Goal: Check status: Check status

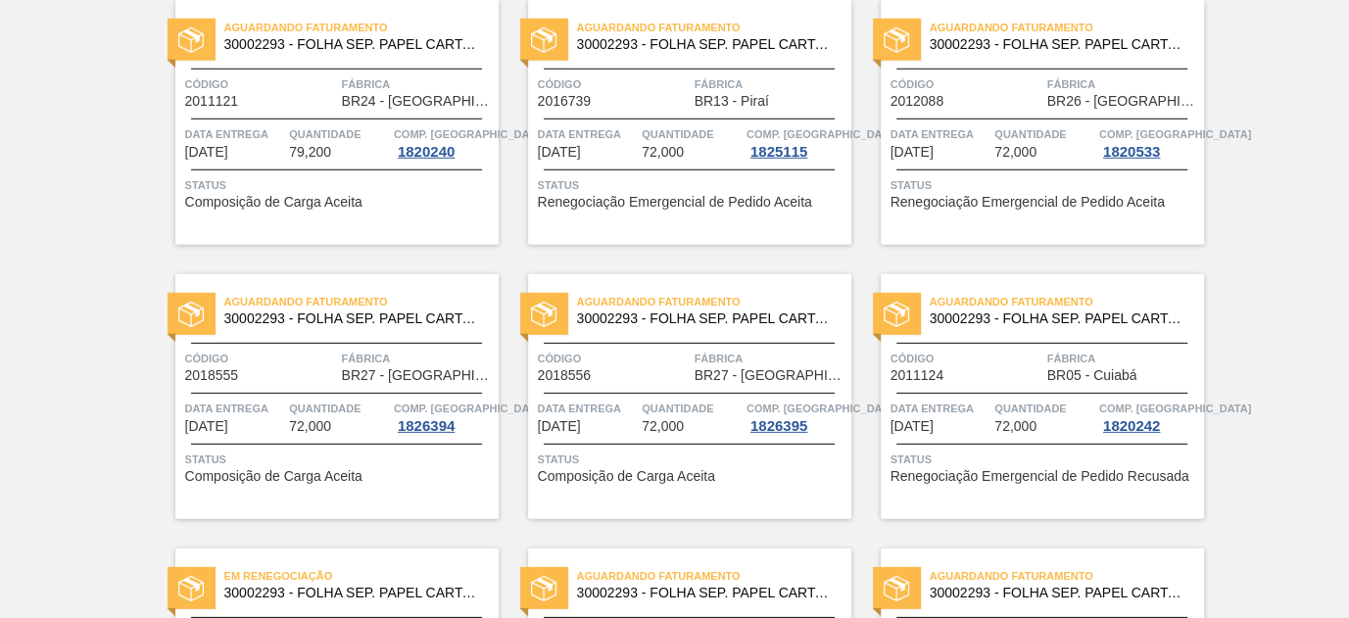
scroll to position [4260, 0]
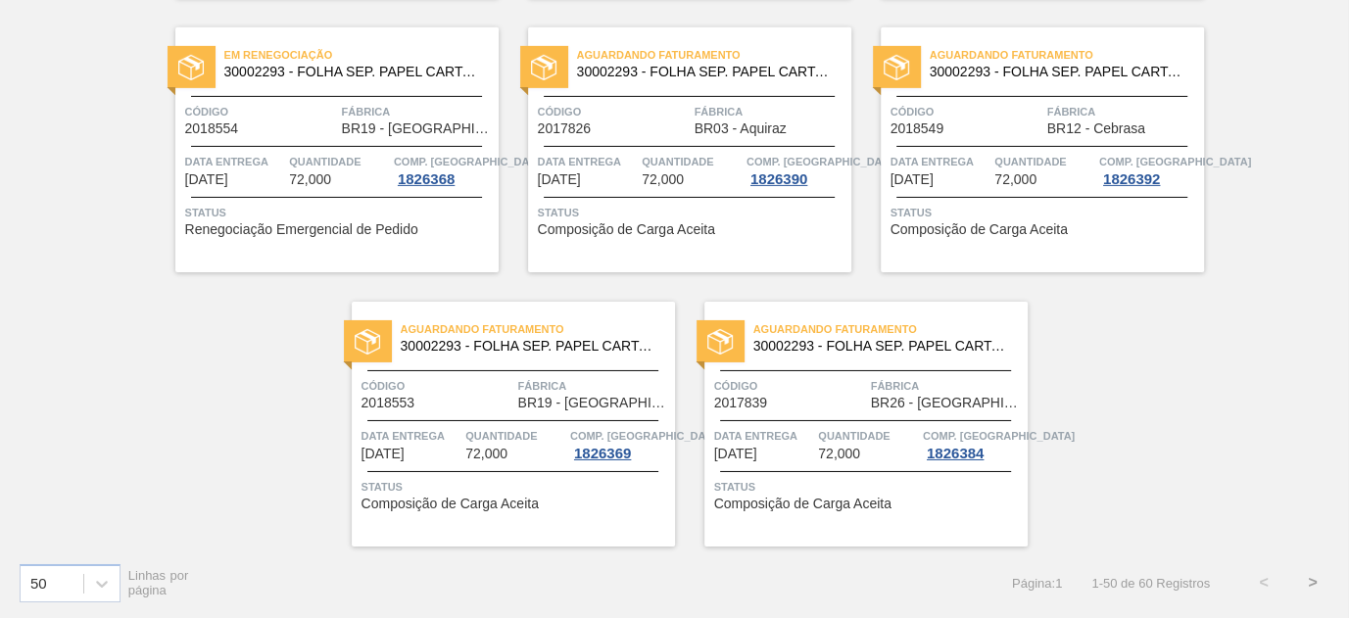
click at [1315, 588] on button ">" at bounding box center [1312, 582] width 49 height 49
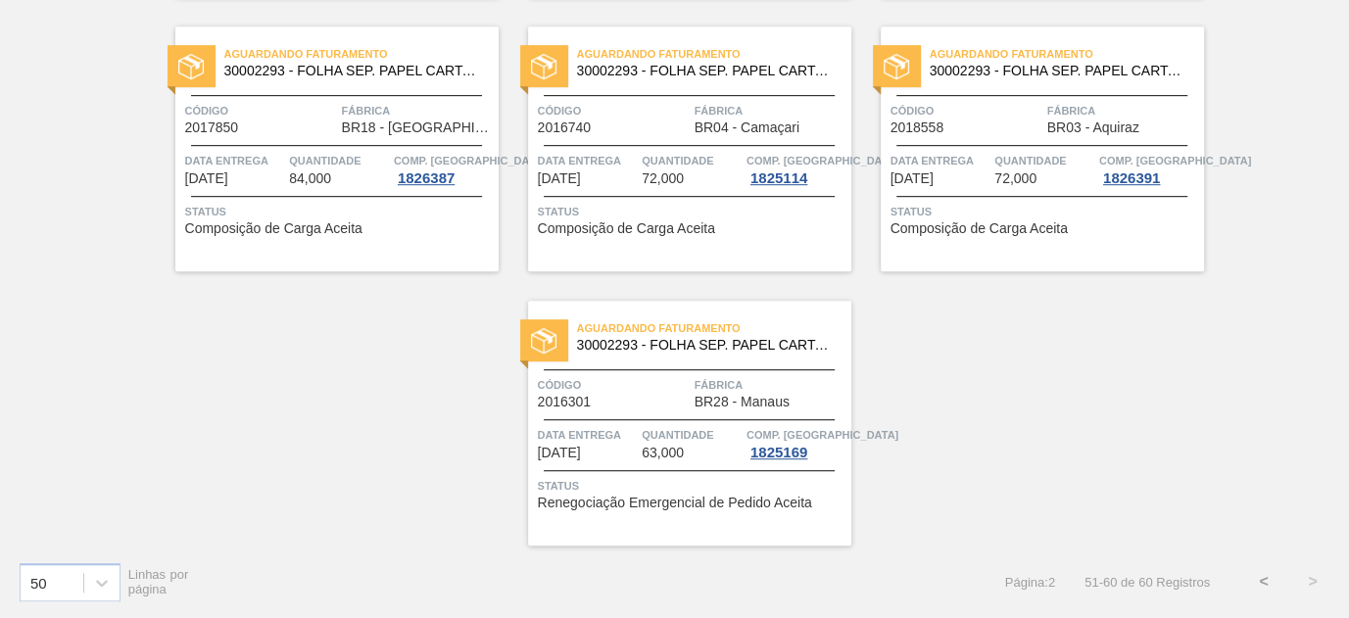
scroll to position [695, 0]
click at [1260, 581] on button "<" at bounding box center [1263, 582] width 49 height 49
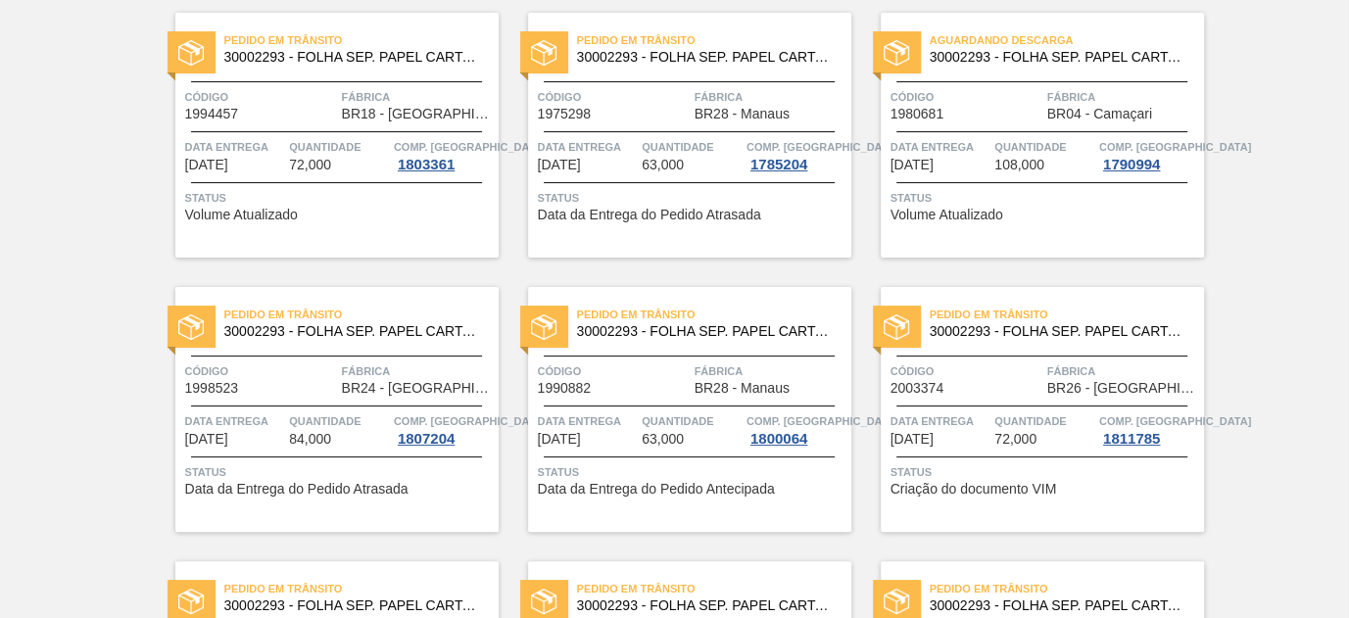
scroll to position [0, 0]
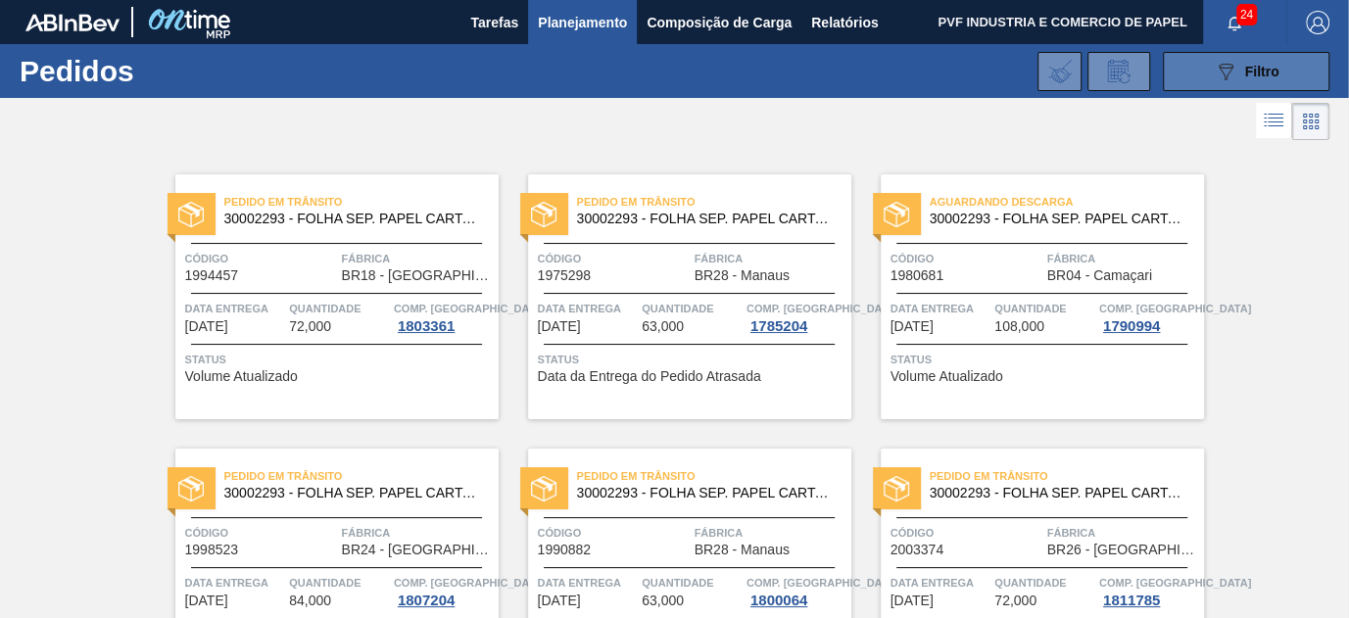
click at [1235, 71] on div "089F7B8B-B2A5-4AFE-B5C0-19BA573D28AC Filtro" at bounding box center [1246, 72] width 66 height 24
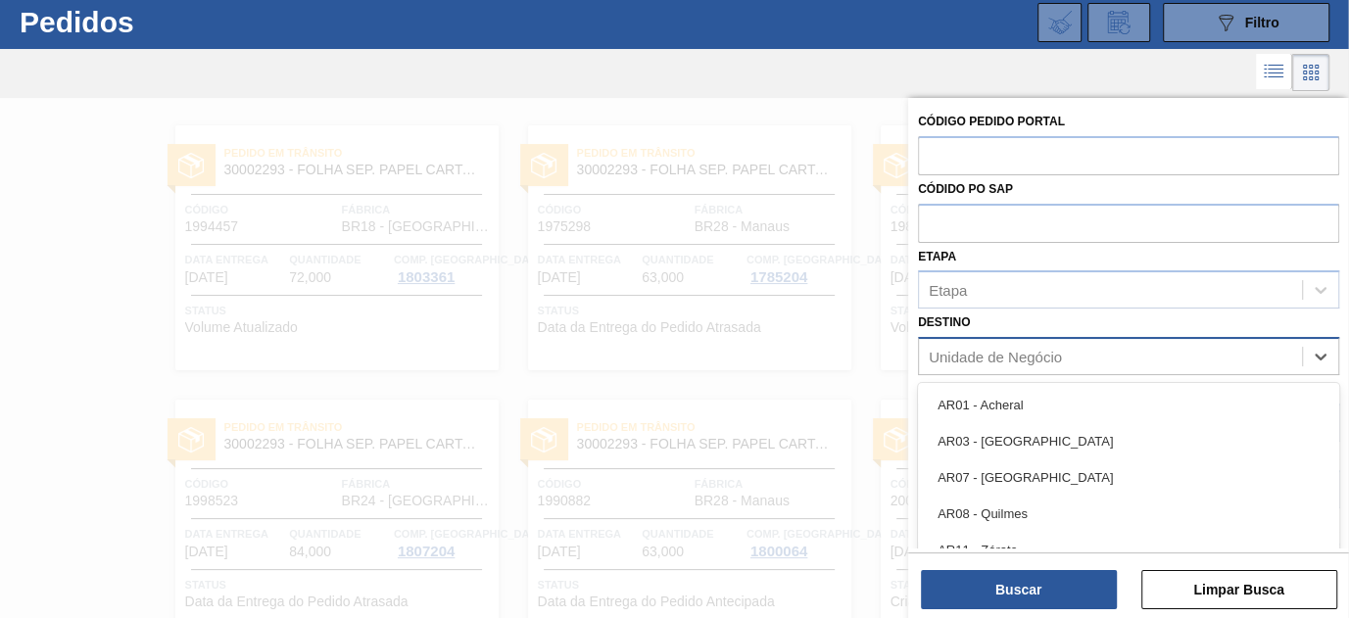
click at [1052, 353] on div "Unidade de Negócio" at bounding box center [994, 357] width 133 height 17
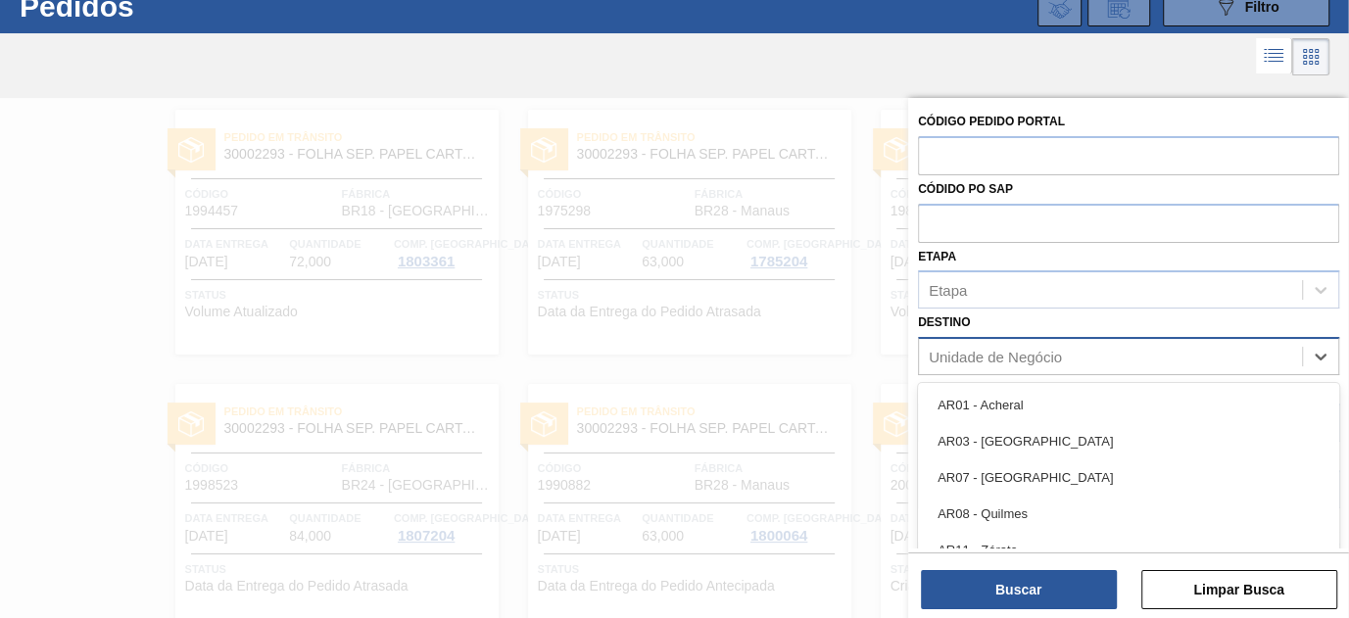
scroll to position [65, 0]
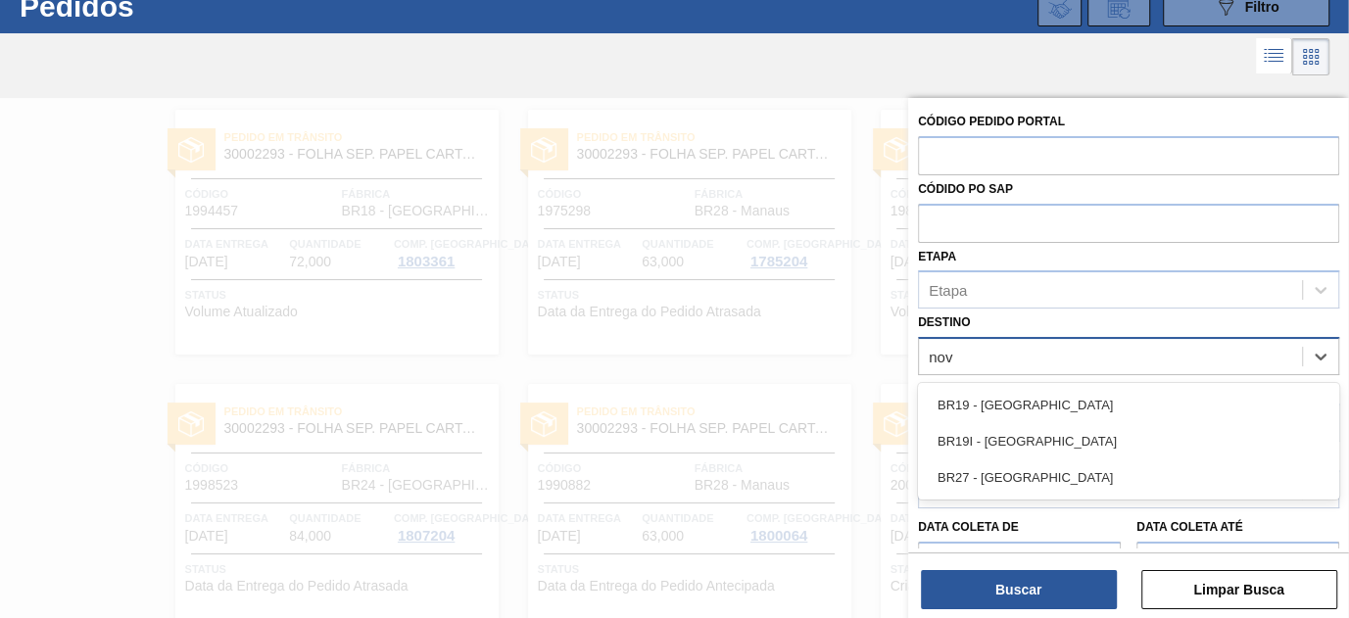
type input "nova"
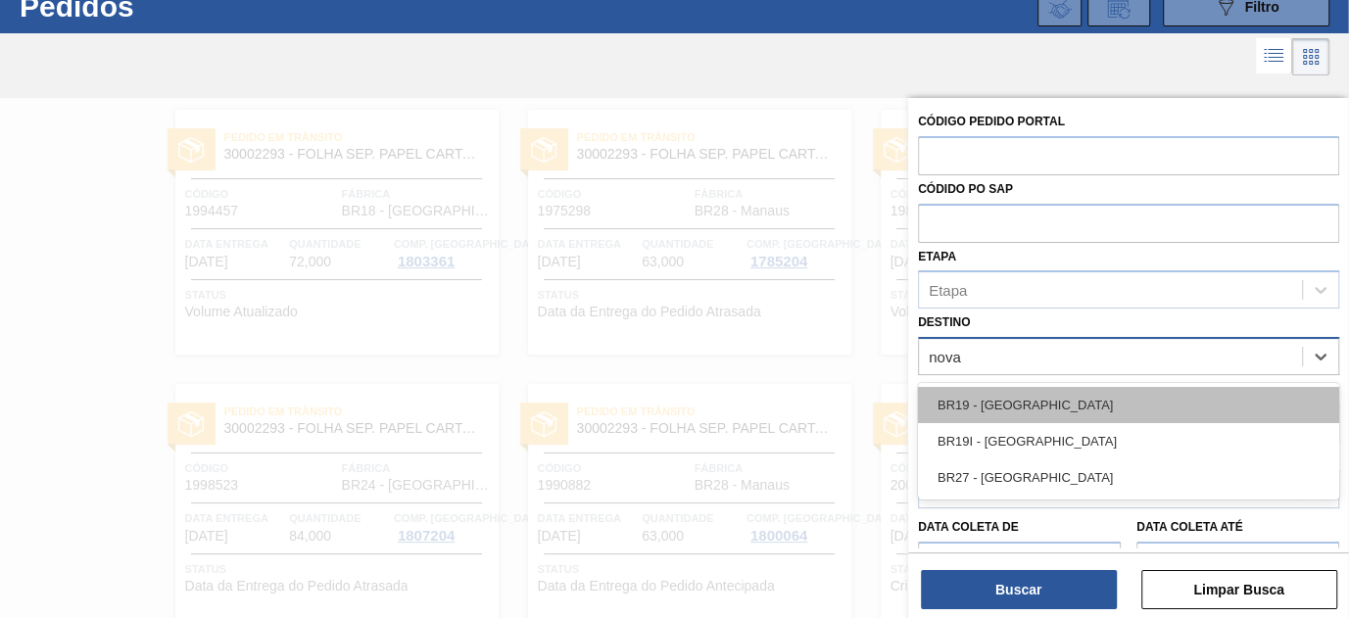
click at [1026, 405] on div "BR19 - [GEOGRAPHIC_DATA]" at bounding box center [1128, 405] width 421 height 36
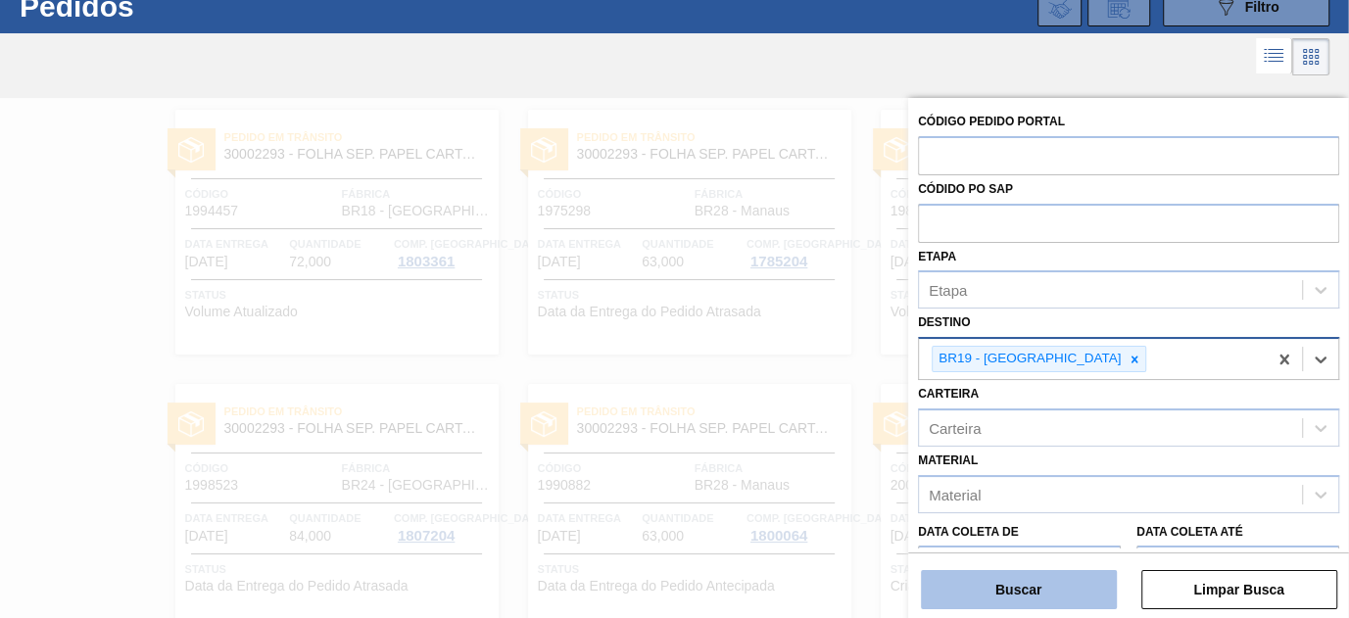
click at [1065, 588] on button "Buscar" at bounding box center [1019, 589] width 196 height 39
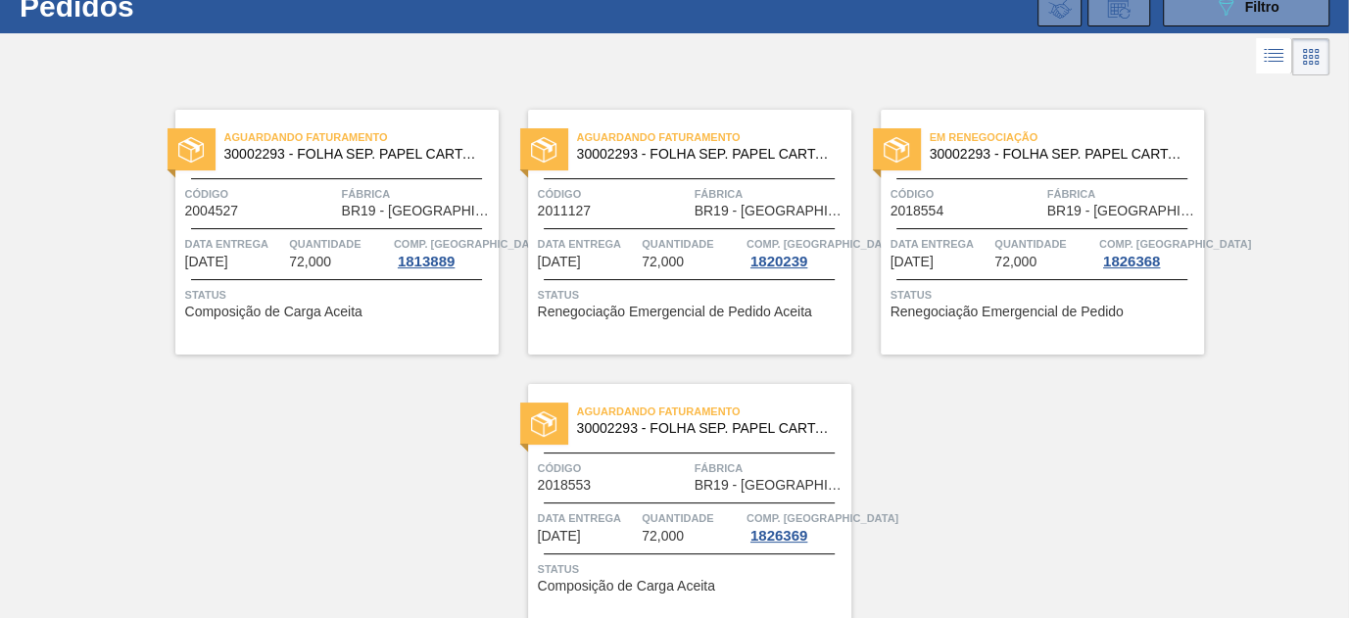
click at [980, 196] on span "Código" at bounding box center [966, 194] width 152 height 20
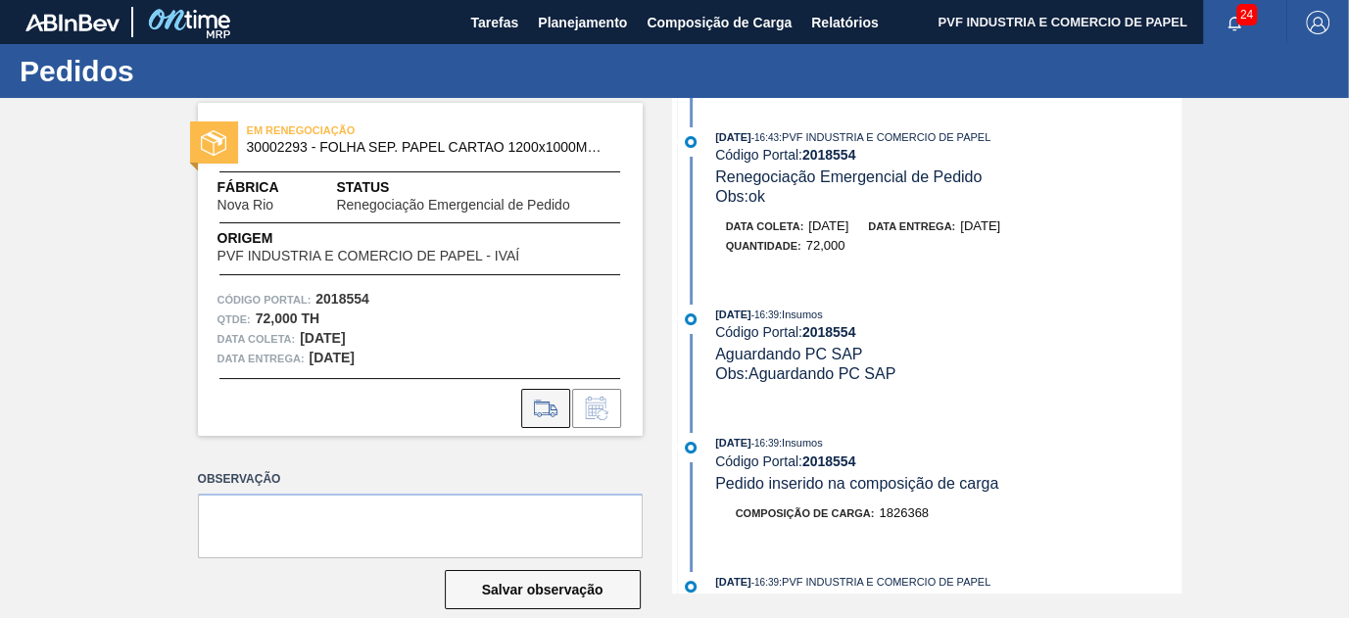
click at [564, 414] on button at bounding box center [545, 408] width 49 height 39
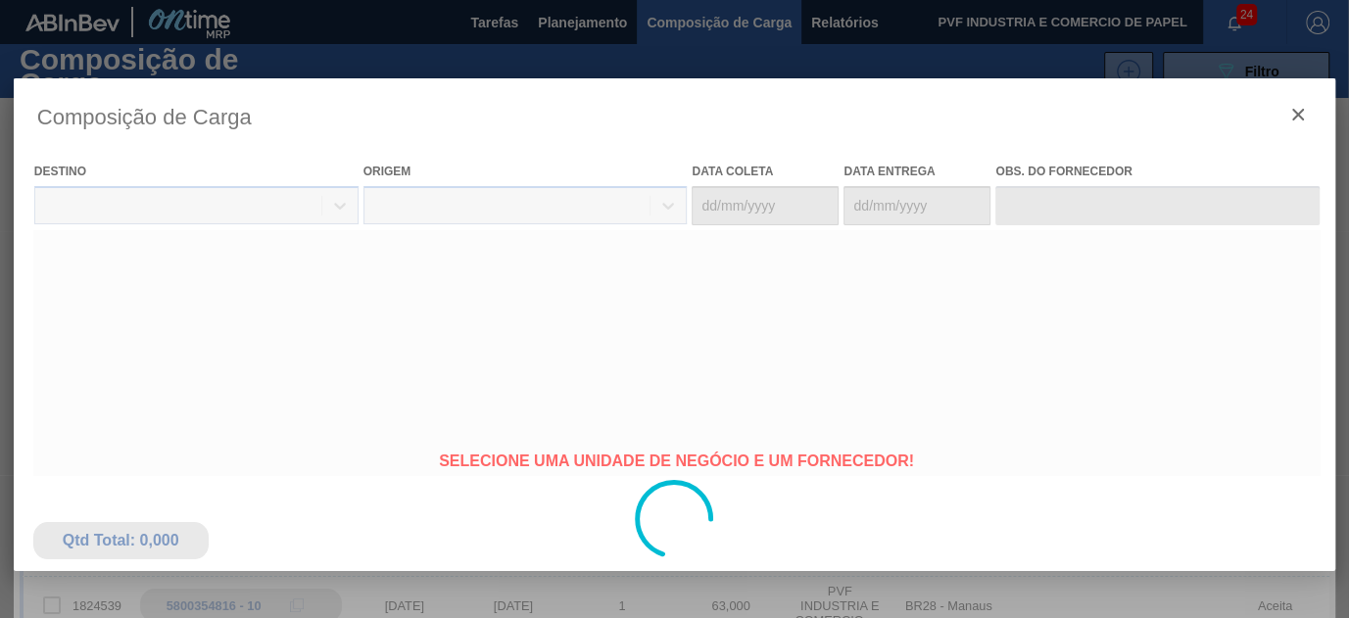
type coleta "[DATE]"
type entrega "[DATE]"
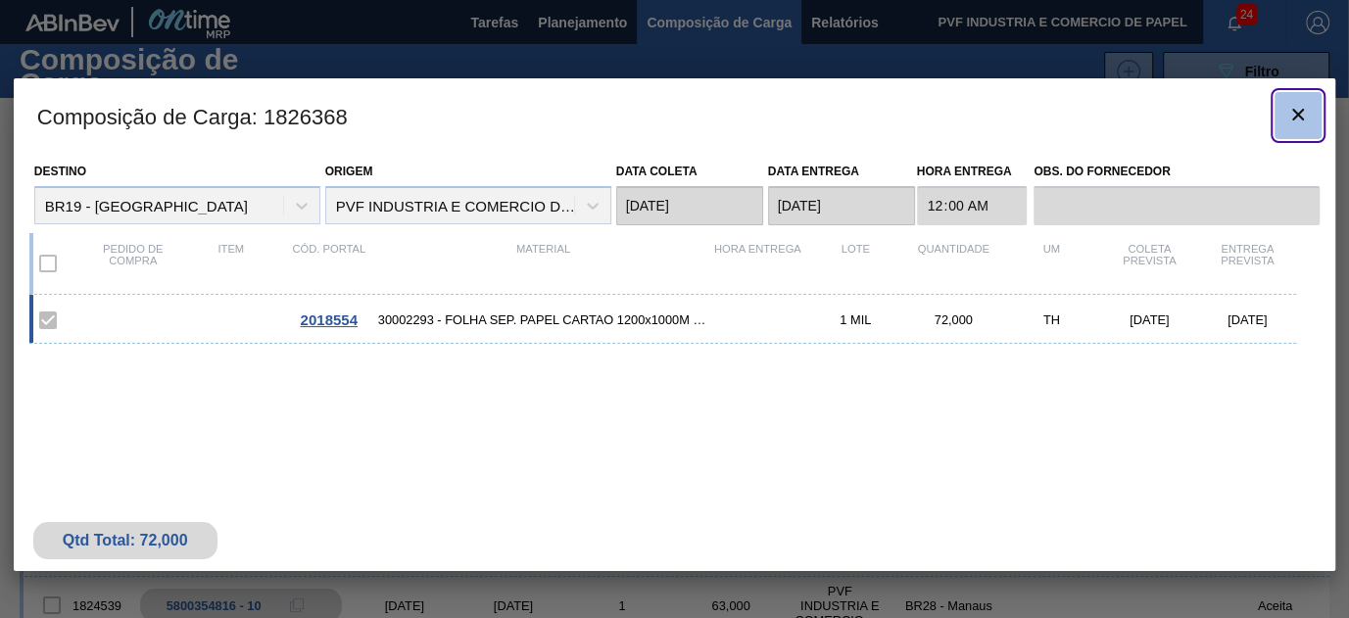
click at [1300, 113] on icon "botão de ícone" at bounding box center [1298, 115] width 12 height 12
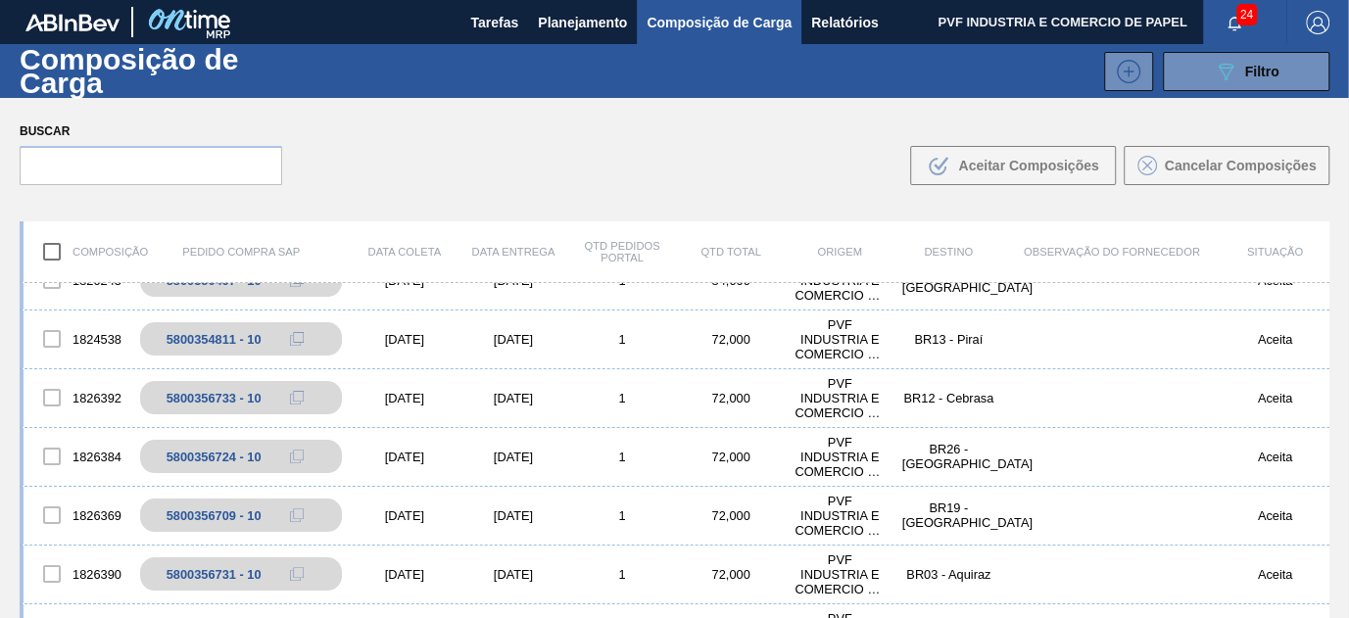
scroll to position [712, 0]
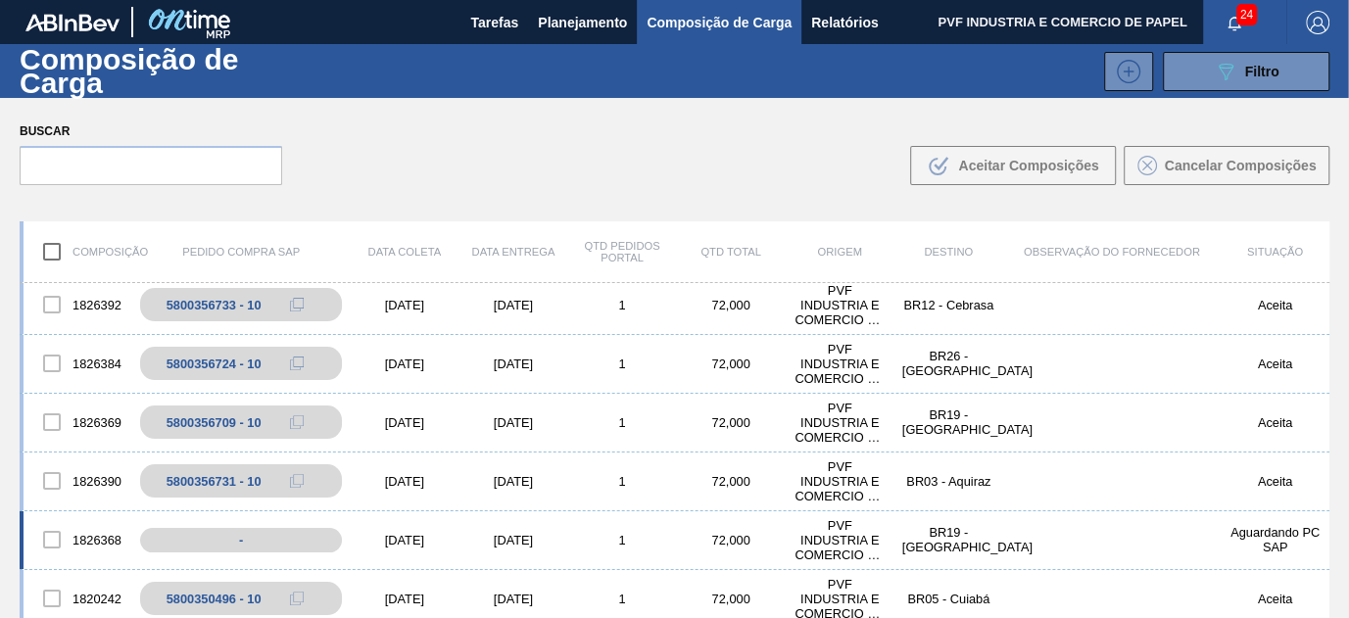
click at [54, 539] on div at bounding box center [51, 539] width 41 height 41
click at [632, 394] on div "1826369 5800356709 - 10 30/09/2025 03/10/2025 1 72,000 PVF INDUSTRIA E COMERCIO…" at bounding box center [674, 423] width 1309 height 59
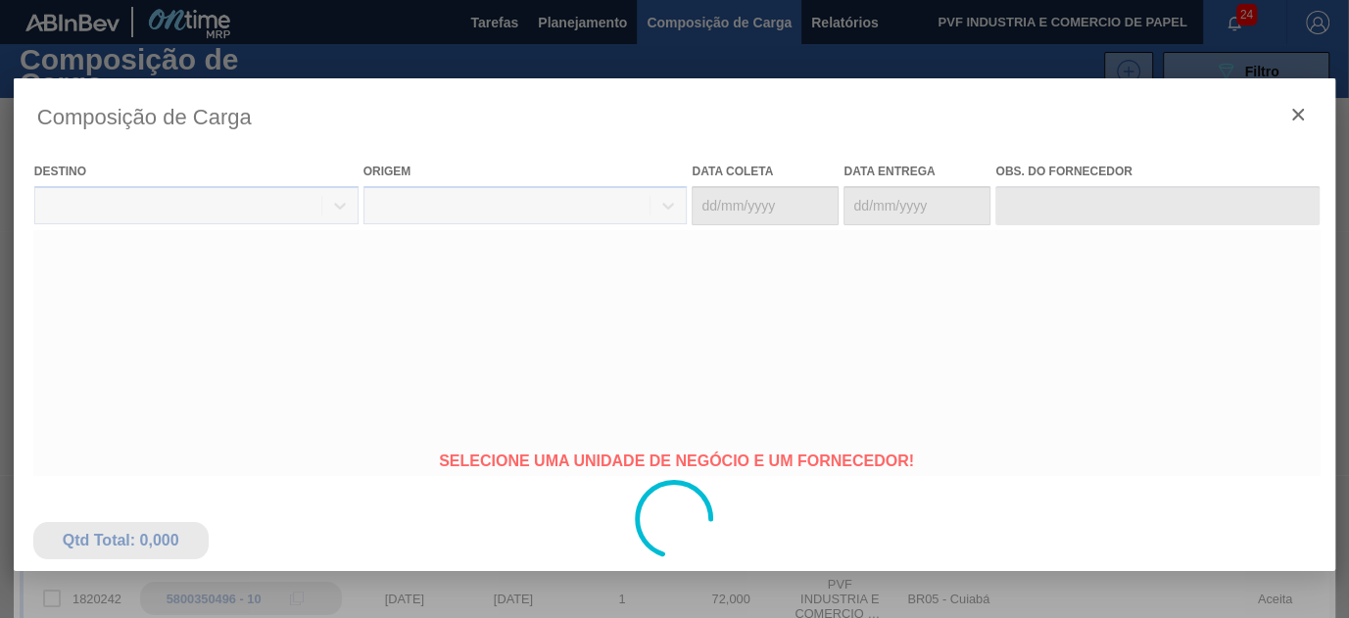
type coleta "[DATE]"
type entrega "[DATE]"
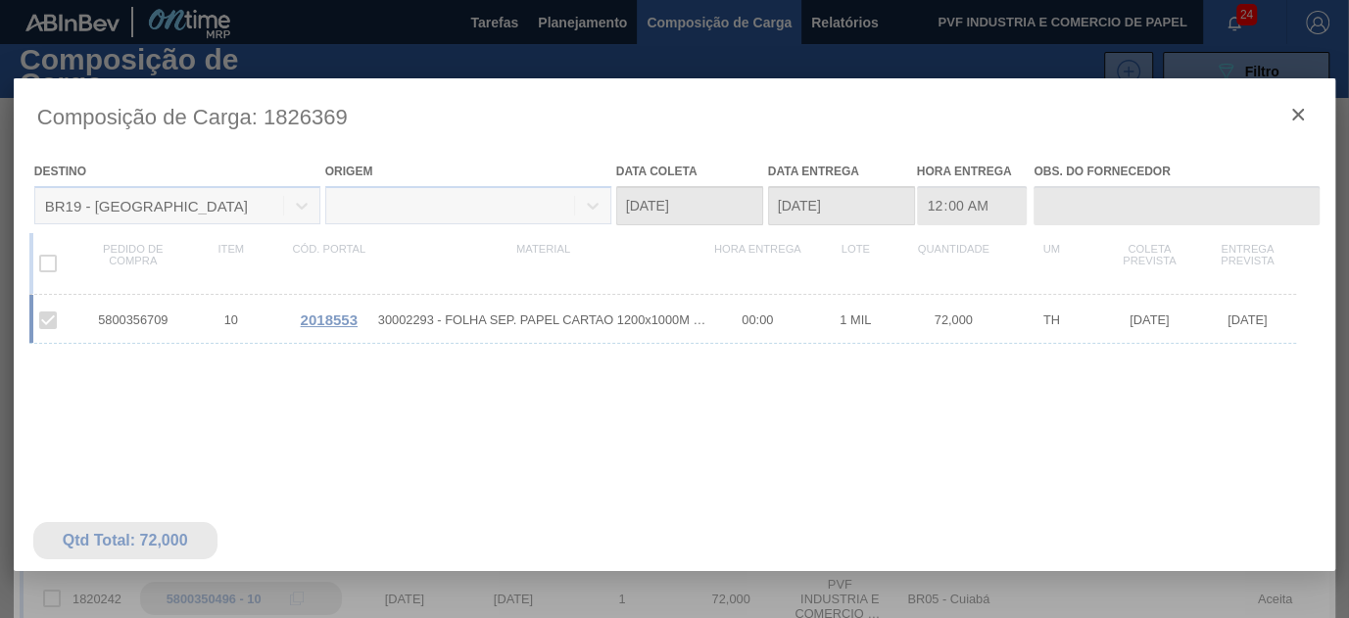
click at [1303, 112] on div at bounding box center [674, 518] width 1321 height 881
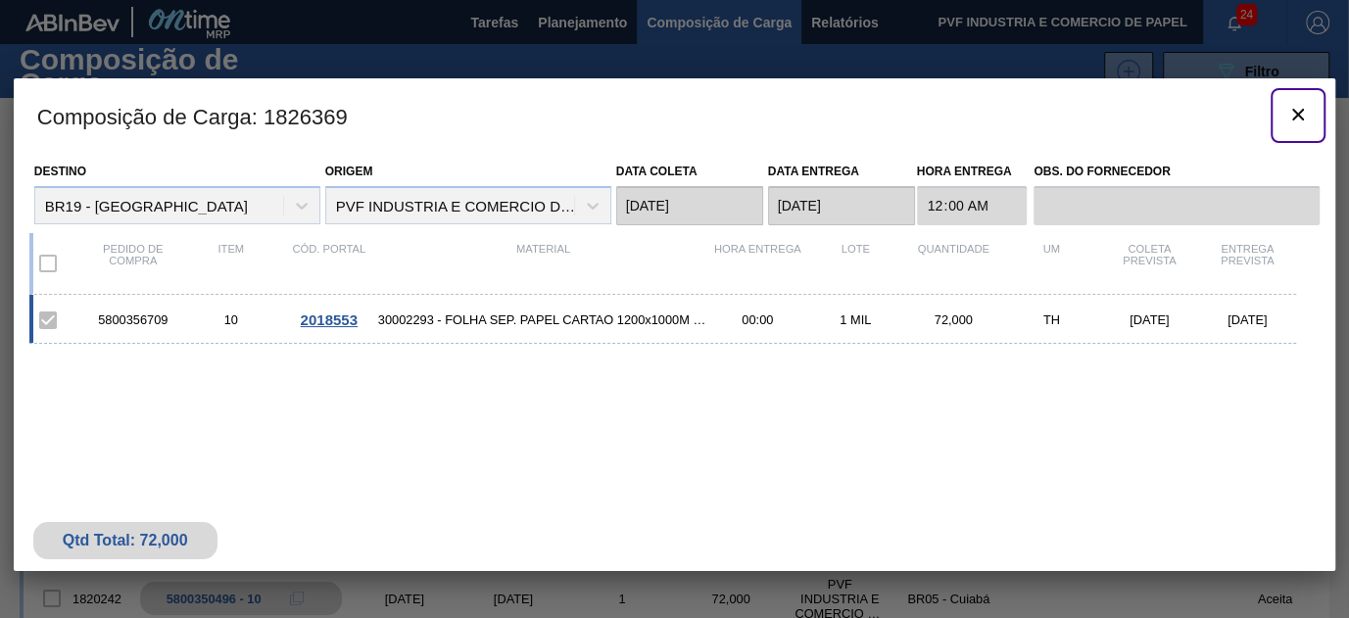
click at [1303, 112] on icon "botão de ícone" at bounding box center [1298, 115] width 24 height 24
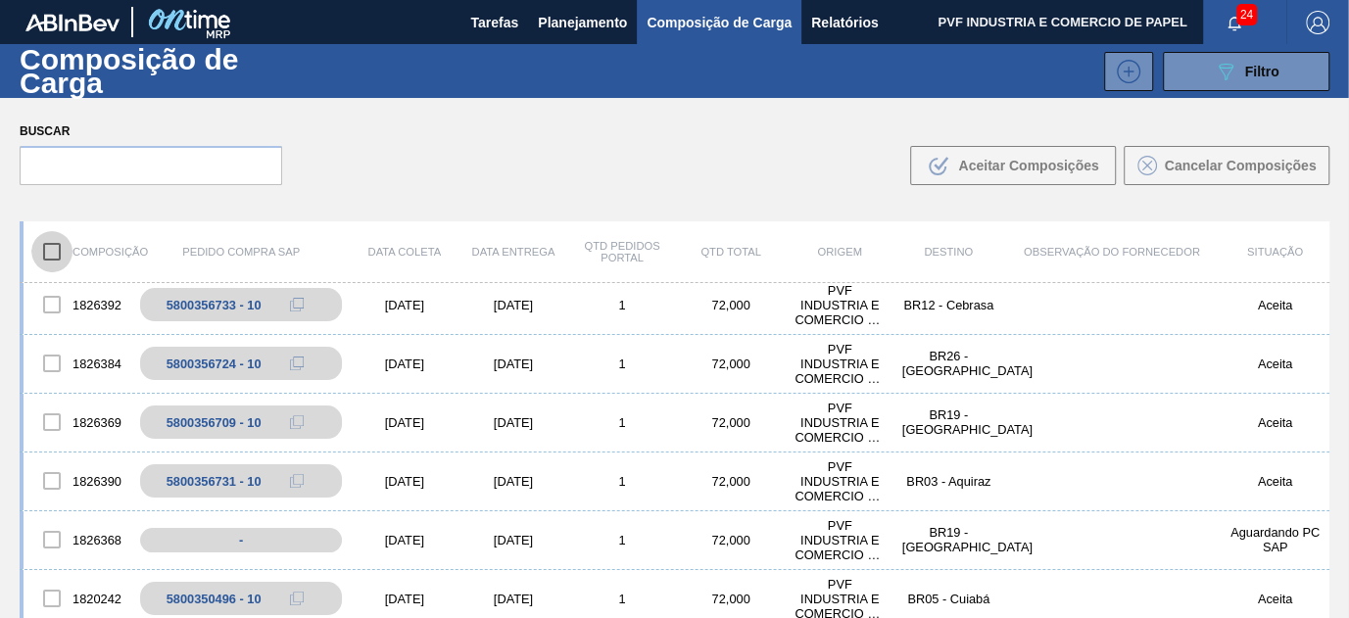
click at [55, 253] on input "checkbox" at bounding box center [51, 251] width 41 height 41
drag, startPoint x: 54, startPoint y: 285, endPoint x: 49, endPoint y: 296, distance: 11.8
click at [52, 290] on div at bounding box center [51, 304] width 41 height 41
click at [44, 312] on div at bounding box center [51, 304] width 41 height 41
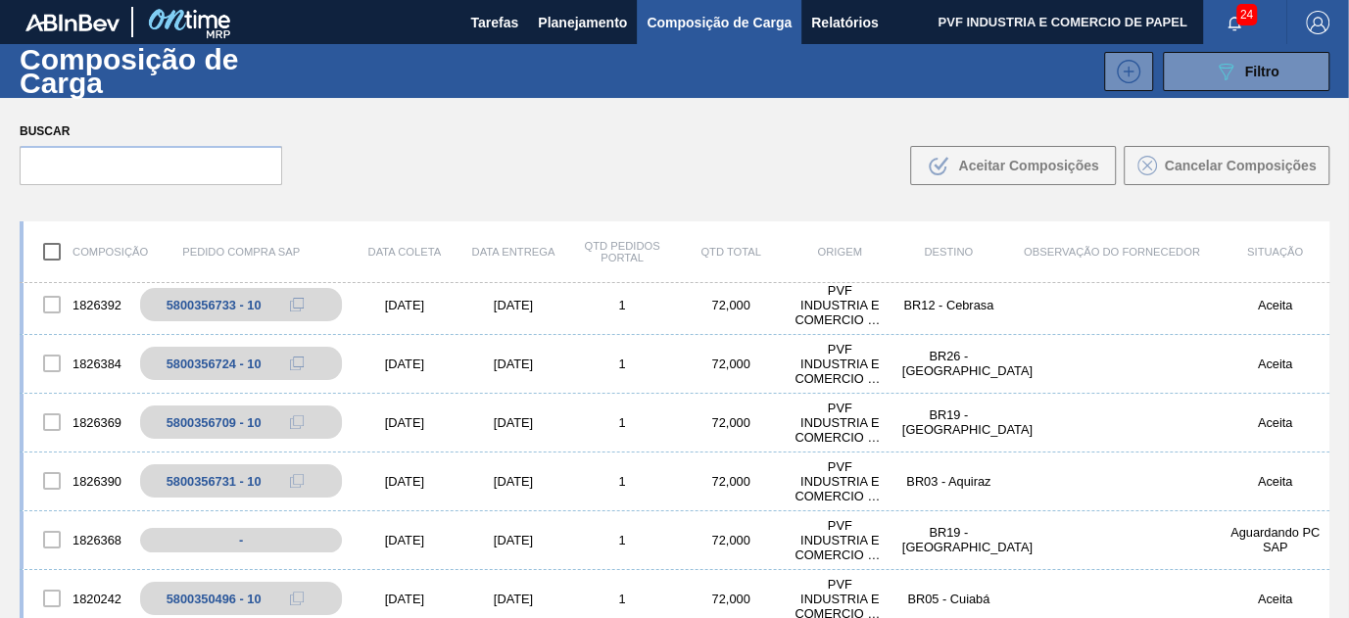
click at [54, 251] on input "checkbox" at bounding box center [51, 251] width 41 height 41
click at [55, 259] on input "checkbox" at bounding box center [51, 251] width 41 height 41
checkbox input "false"
click at [586, 14] on span "Planejamento" at bounding box center [582, 23] width 89 height 24
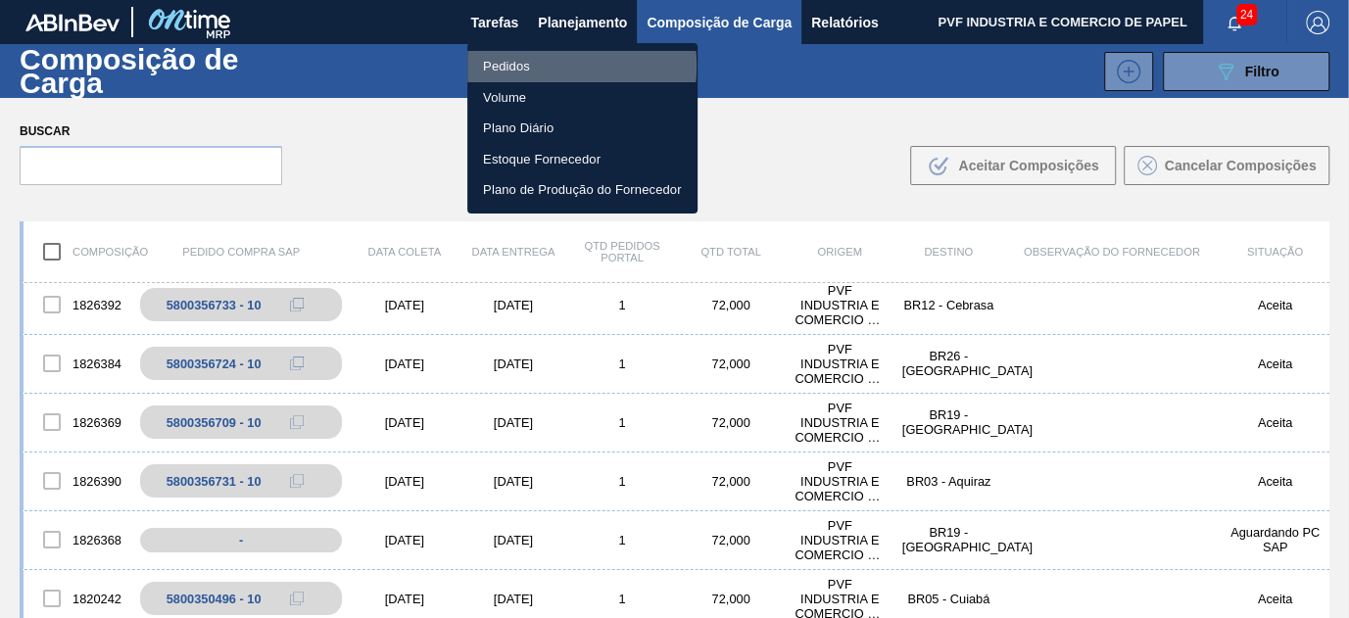
click at [510, 66] on li "Pedidos" at bounding box center [582, 66] width 230 height 31
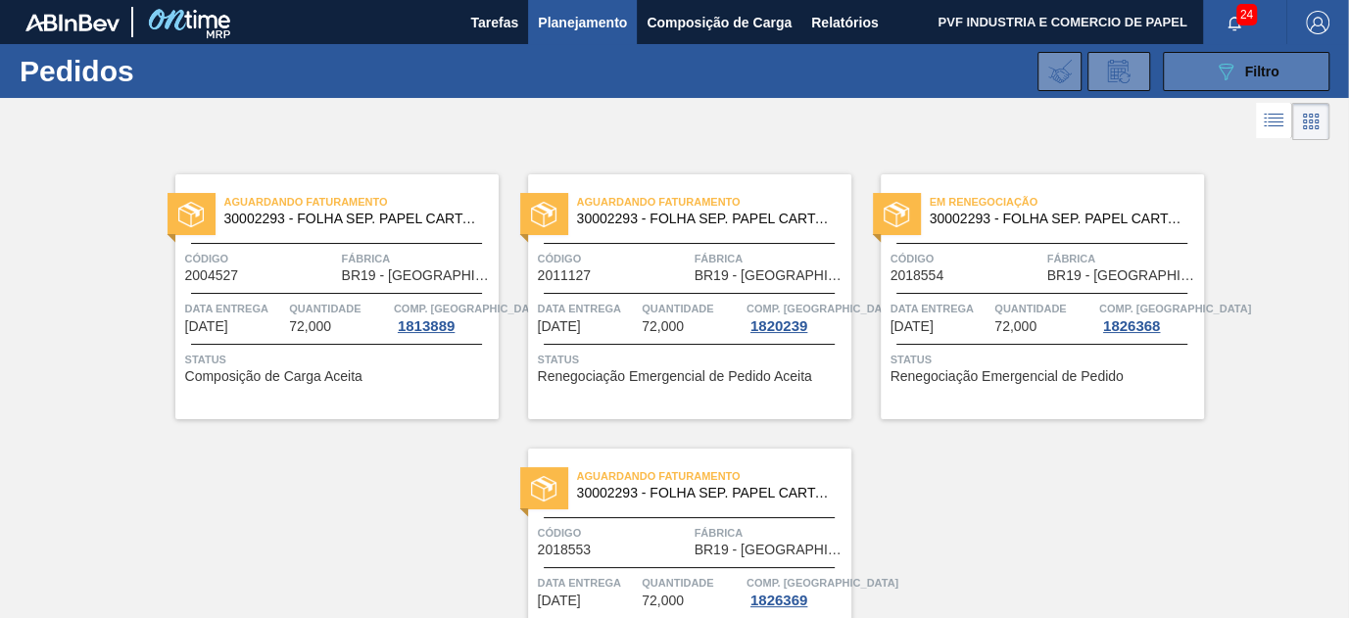
click at [1261, 64] on span "Filtro" at bounding box center [1262, 72] width 34 height 16
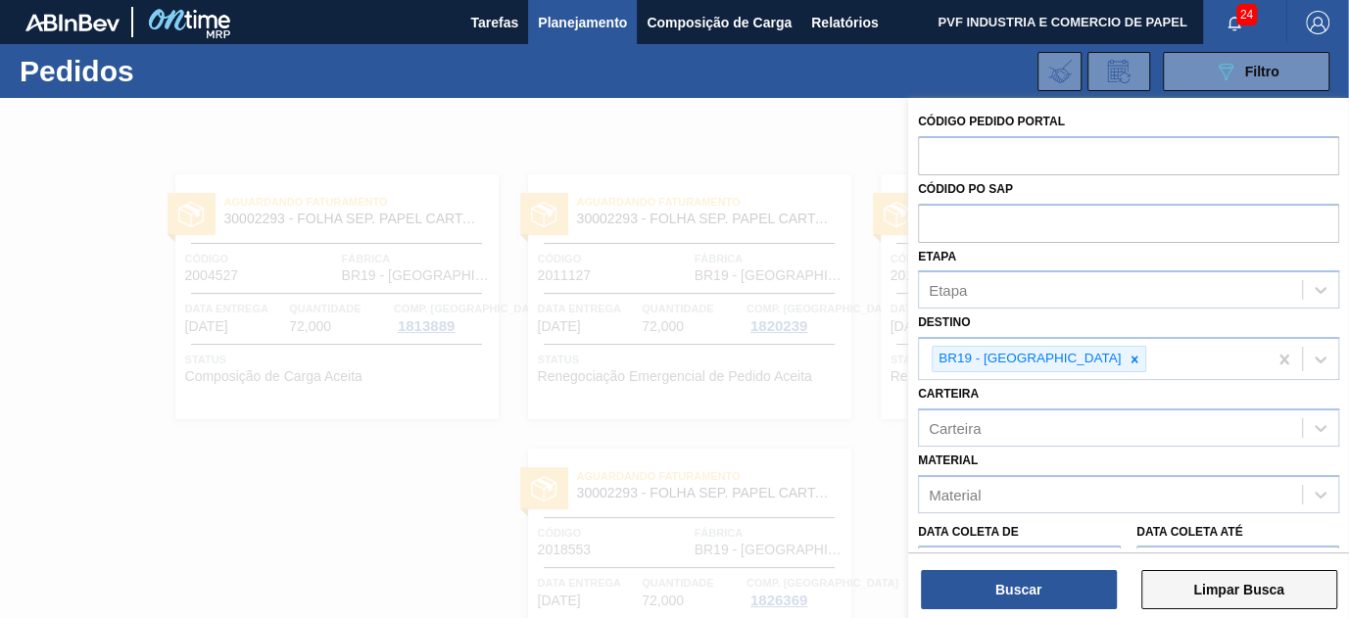
click at [1211, 596] on button "Limpar Busca" at bounding box center [1239, 589] width 196 height 39
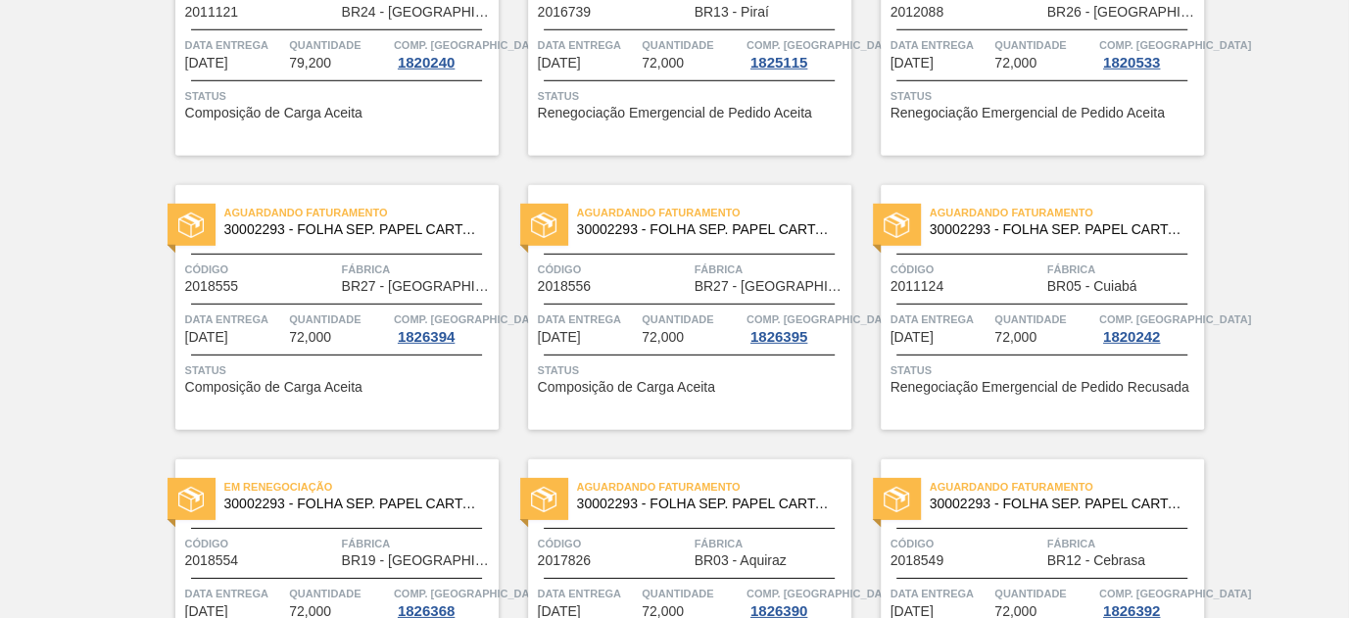
scroll to position [4260, 0]
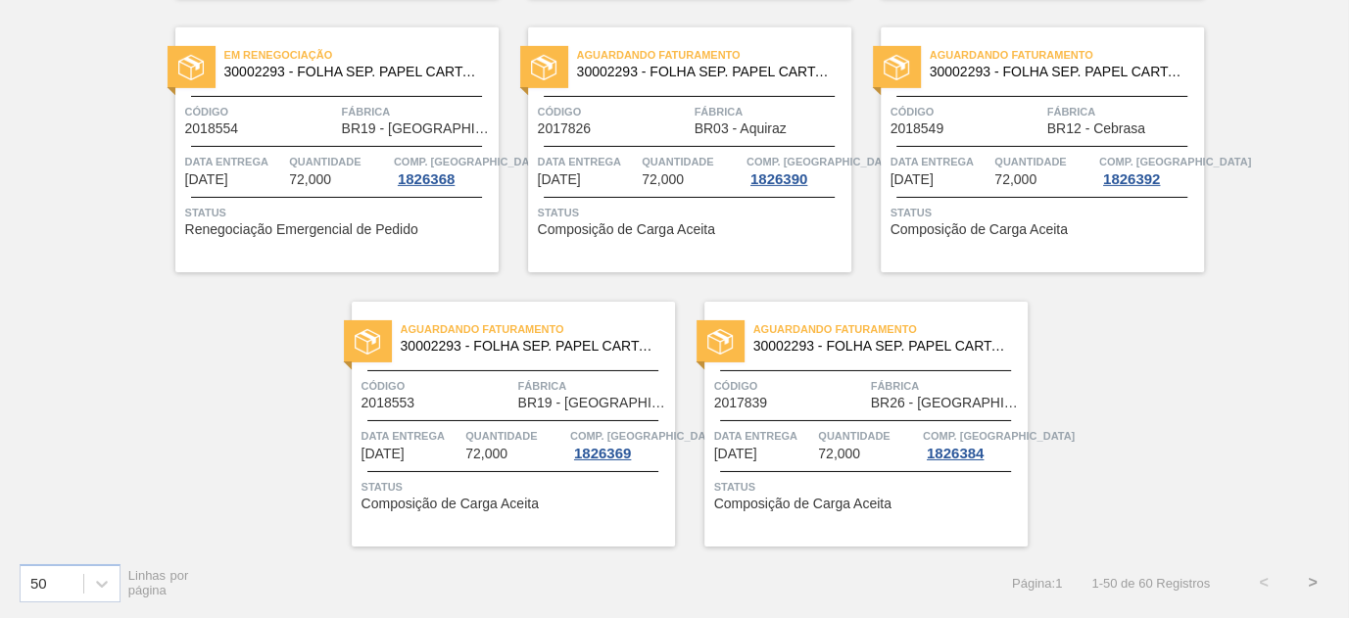
click at [1318, 586] on button ">" at bounding box center [1312, 582] width 49 height 49
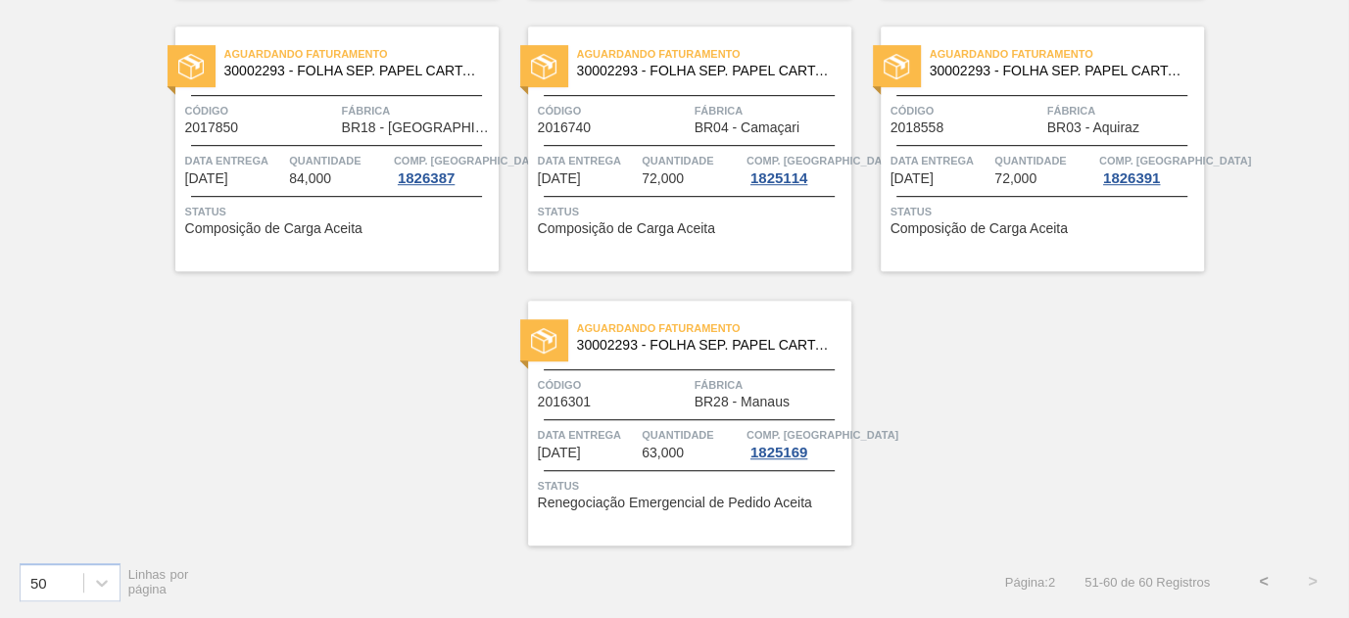
scroll to position [695, 0]
click at [1257, 575] on button "<" at bounding box center [1263, 582] width 49 height 49
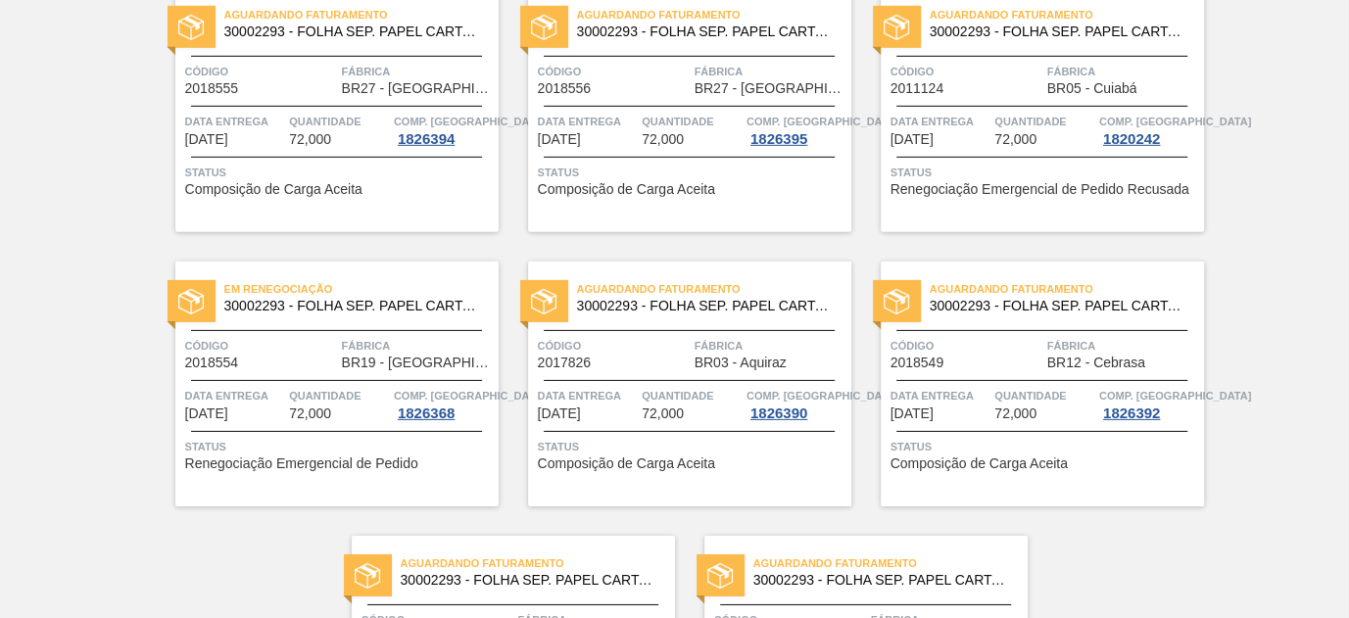
scroll to position [4260, 0]
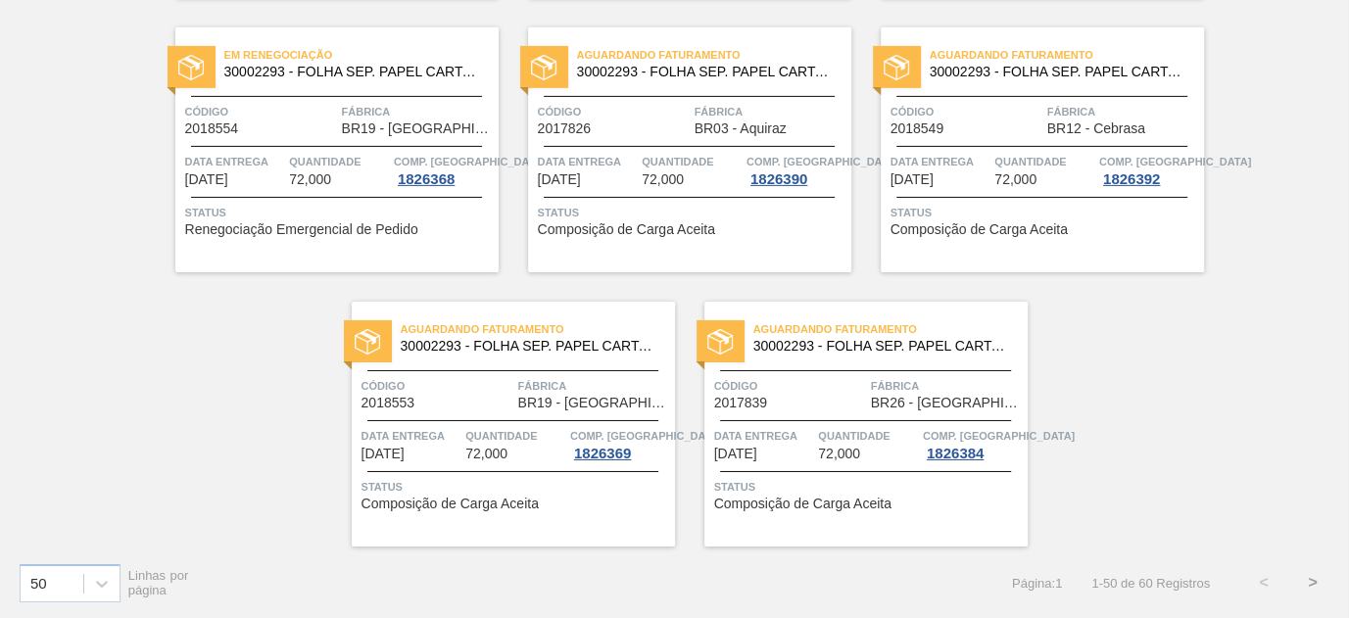
click at [1318, 583] on button ">" at bounding box center [1312, 582] width 49 height 49
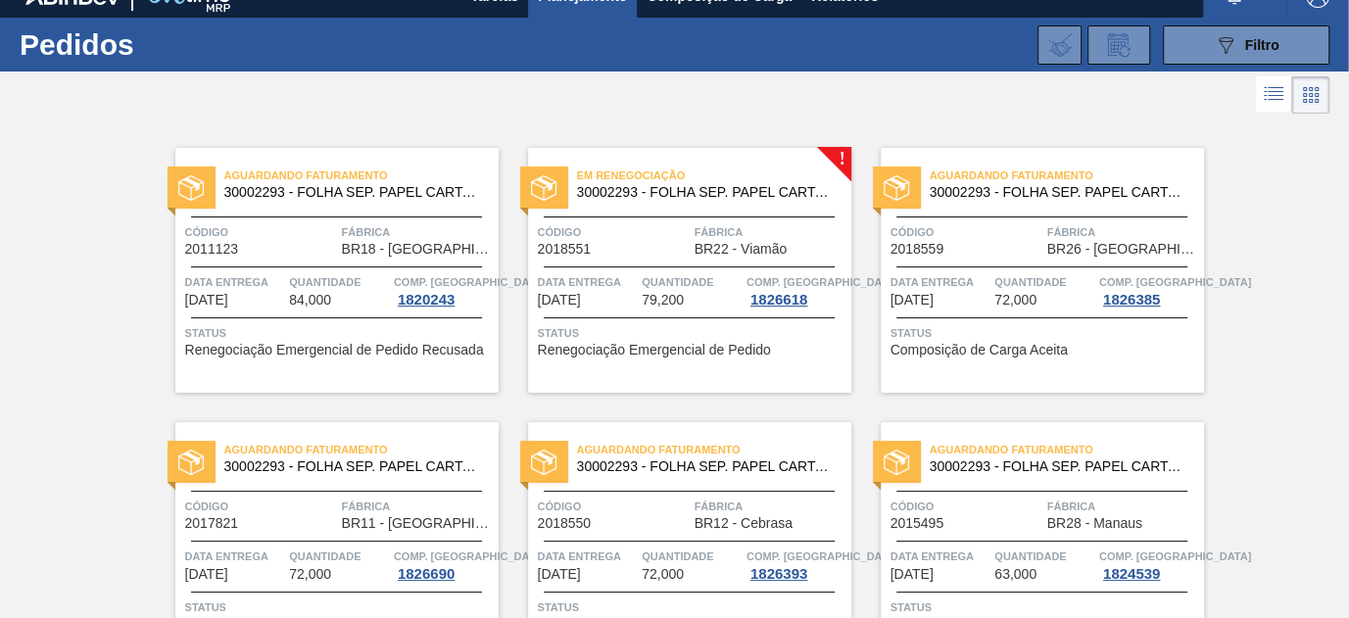
scroll to position [0, 0]
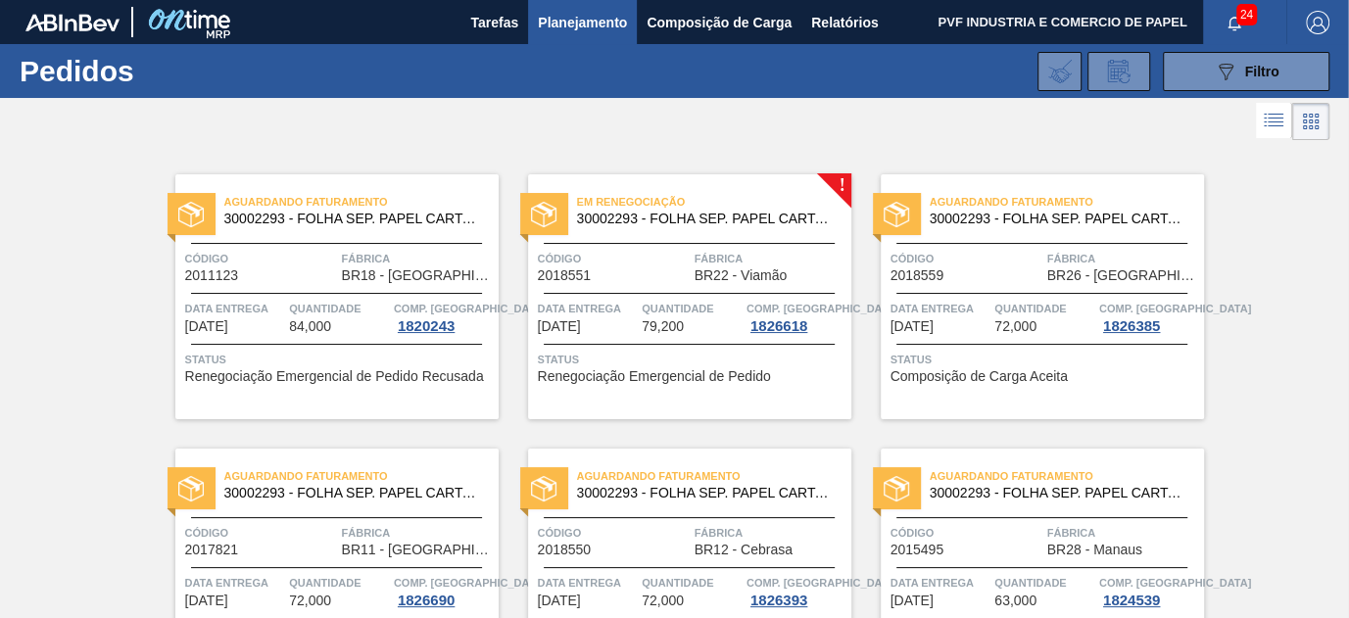
click at [619, 222] on span "30002293 - FOLHA SEP. PAPEL CARTAO 1200x1000M 350g" at bounding box center [706, 219] width 259 height 15
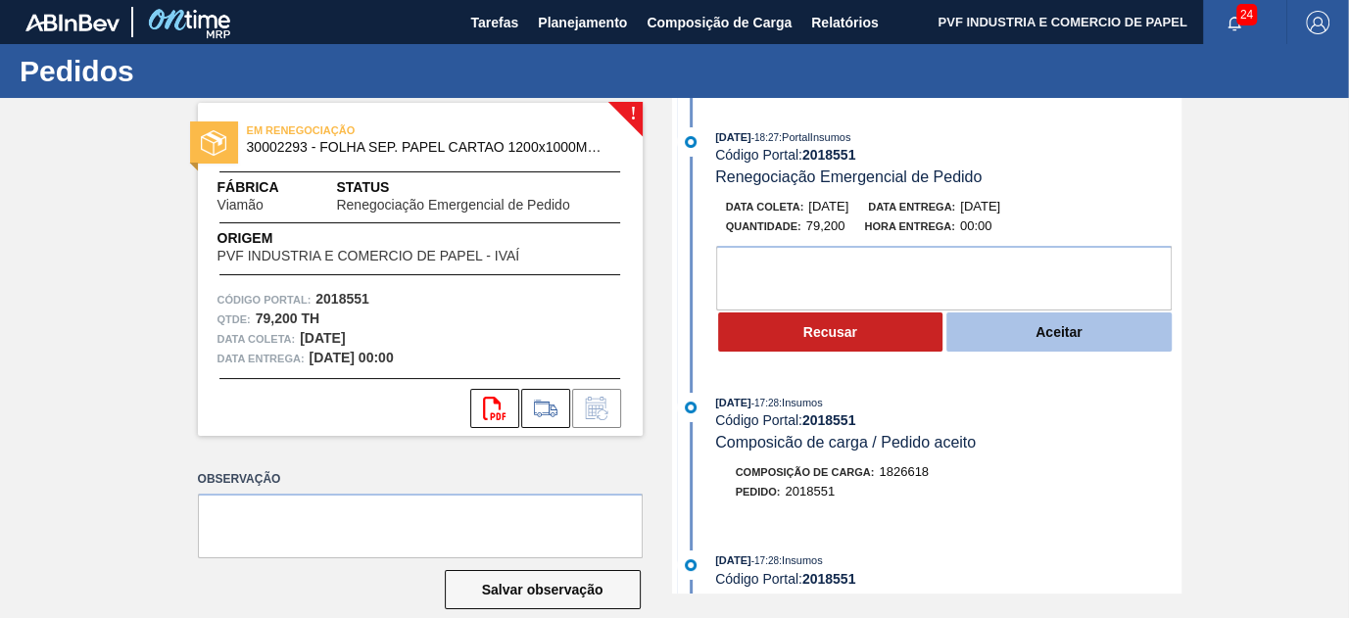
click at [1015, 334] on button "Aceitar" at bounding box center [1058, 331] width 225 height 39
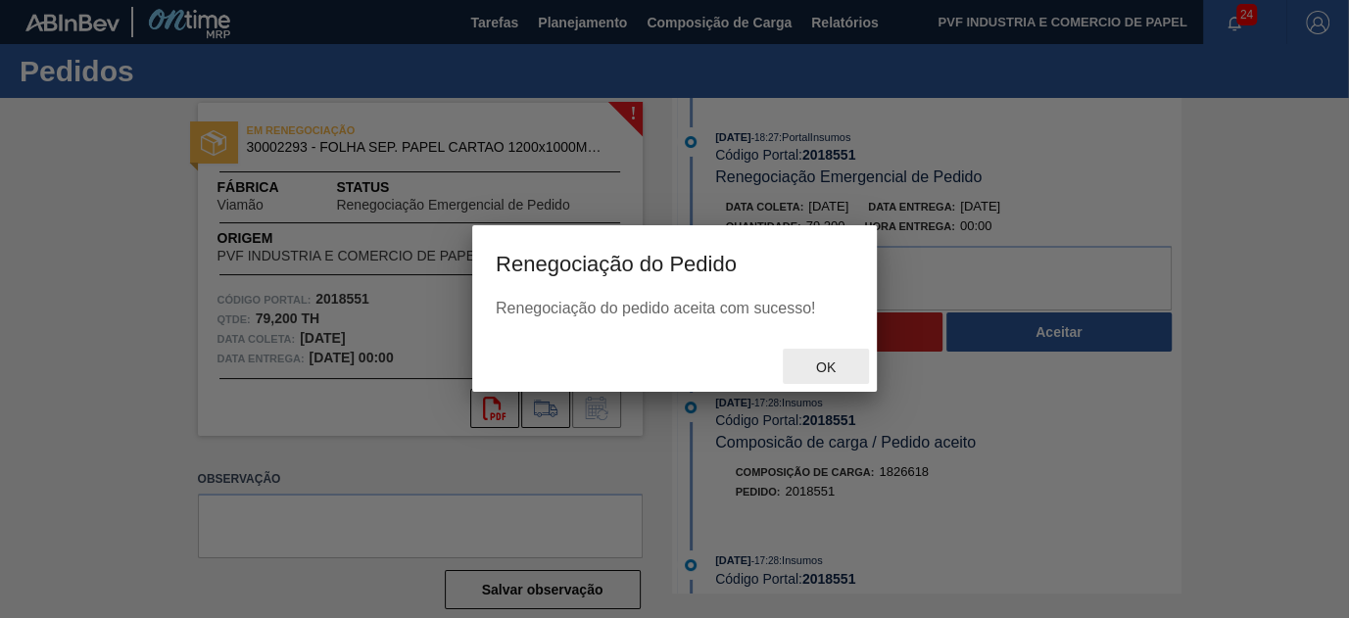
click at [809, 355] on div "Ok" at bounding box center [826, 367] width 86 height 36
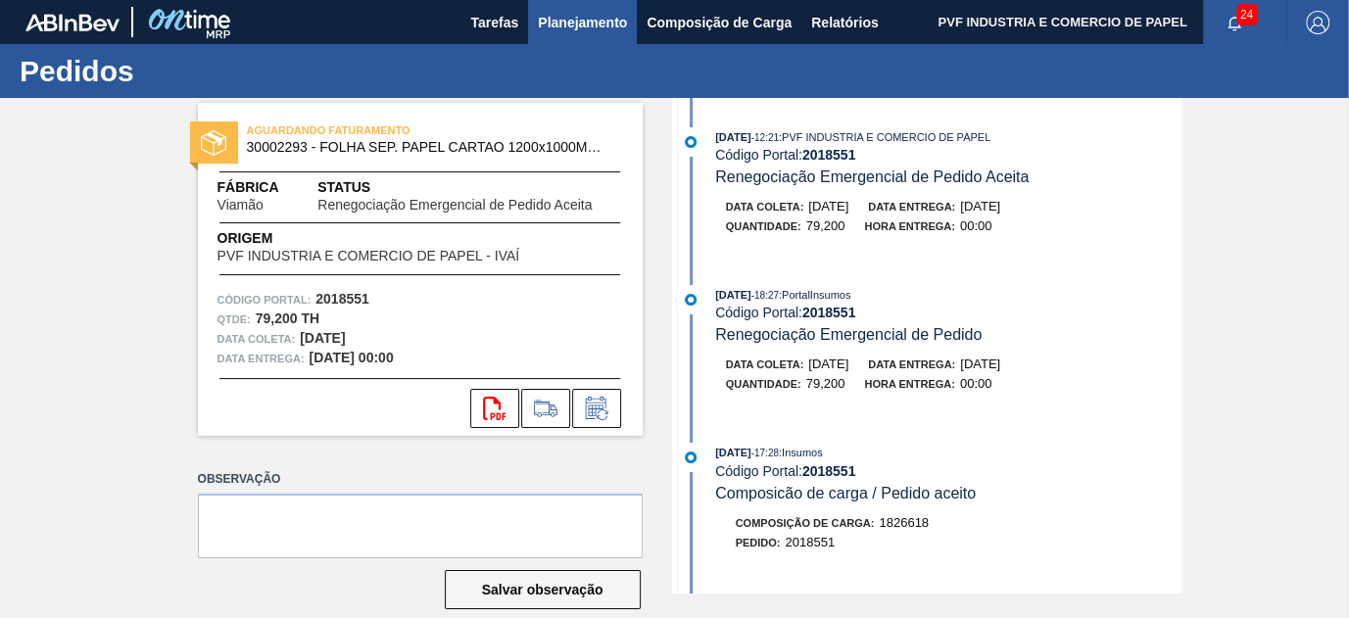
click at [558, 22] on span "Planejamento" at bounding box center [582, 23] width 89 height 24
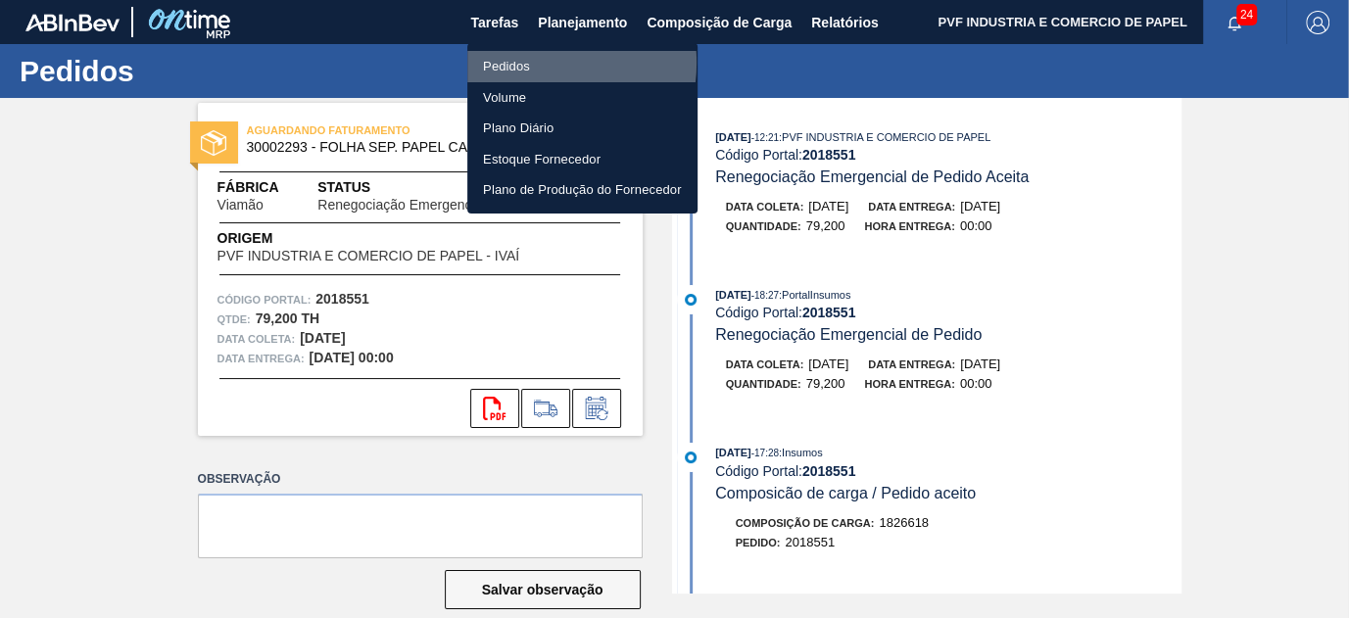
click at [533, 63] on li "Pedidos" at bounding box center [582, 66] width 230 height 31
